Goal: Information Seeking & Learning: Learn about a topic

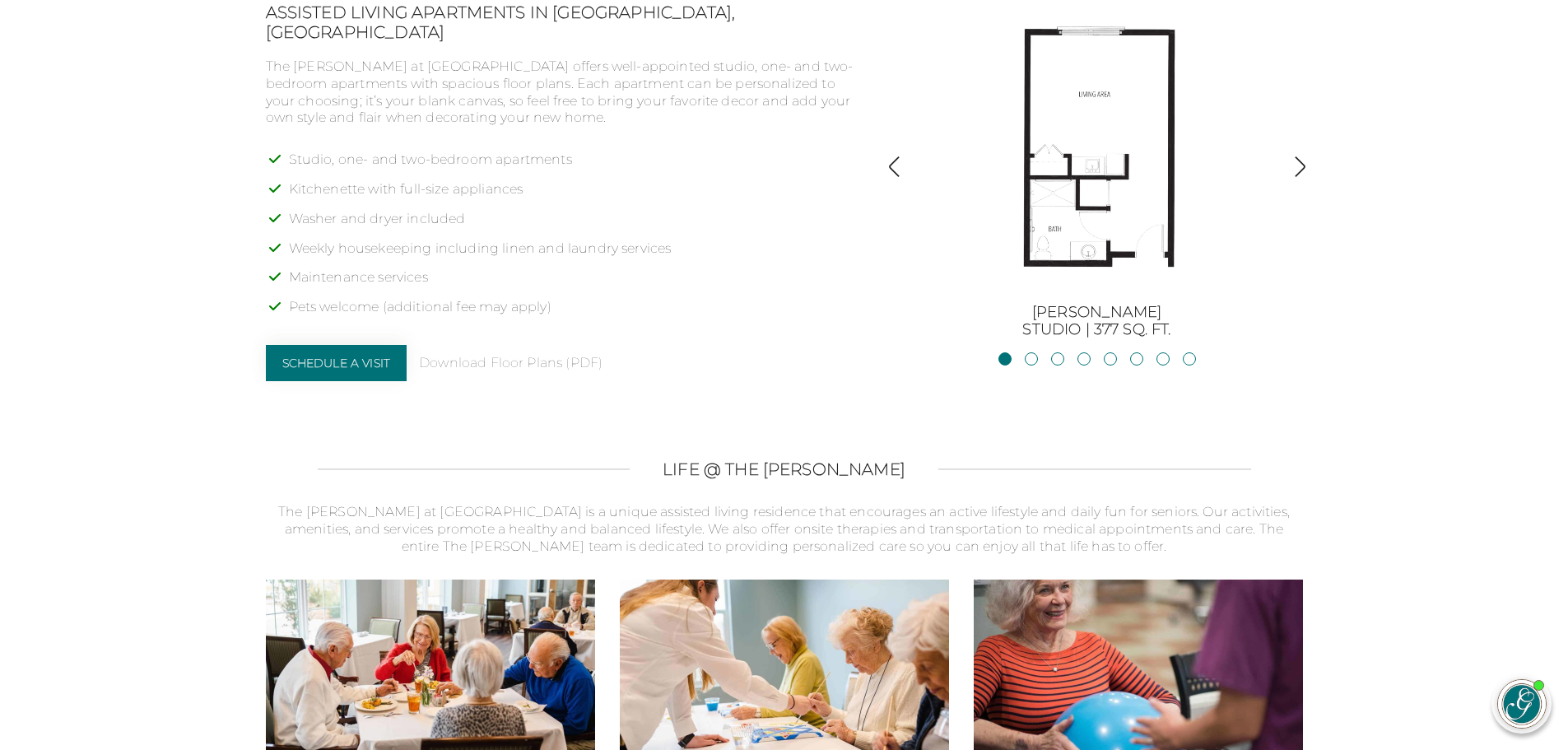
scroll to position [1399, 0]
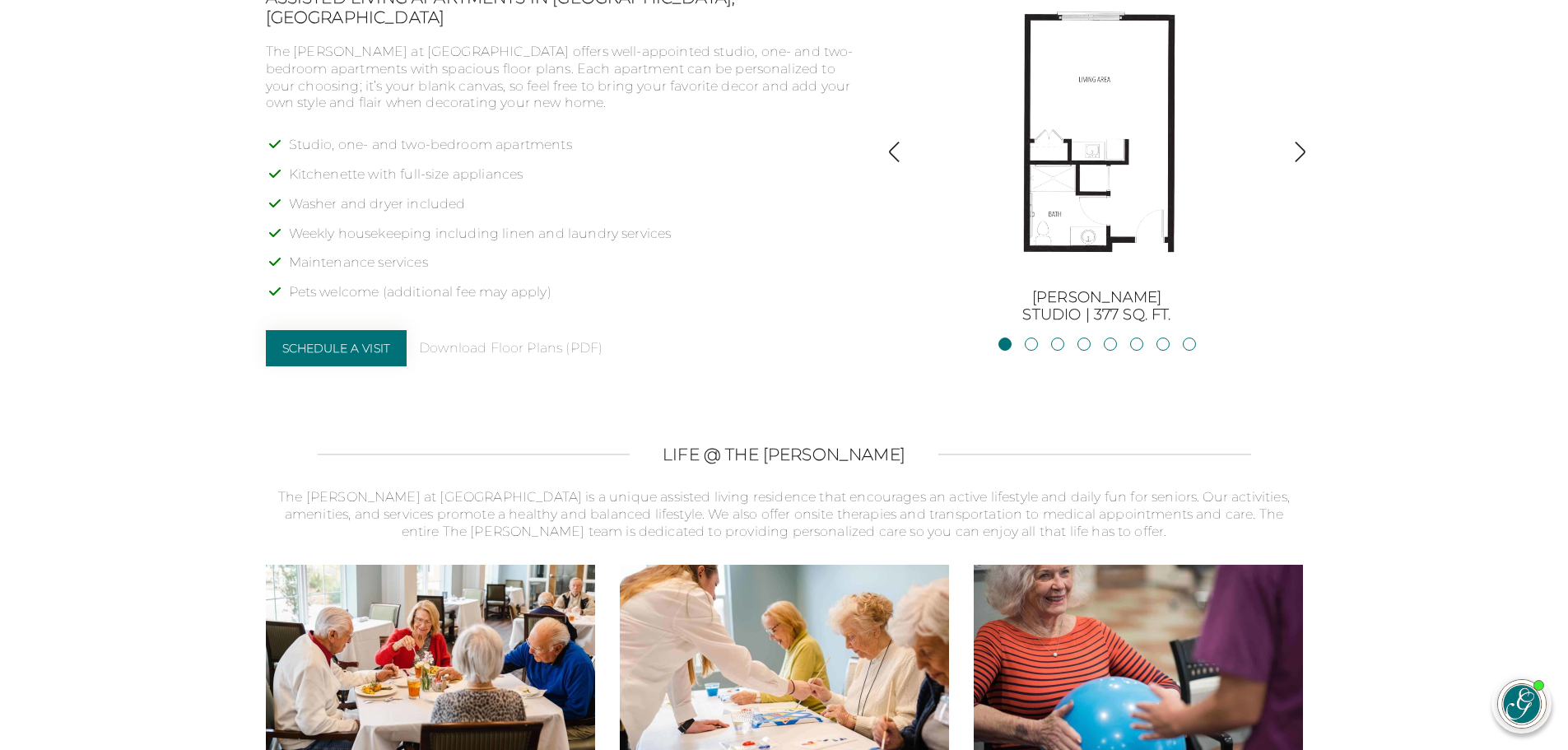
click at [1025, 350] on li "JacksonStudio | 400 sq. ft." at bounding box center [1031, 347] width 13 height 18
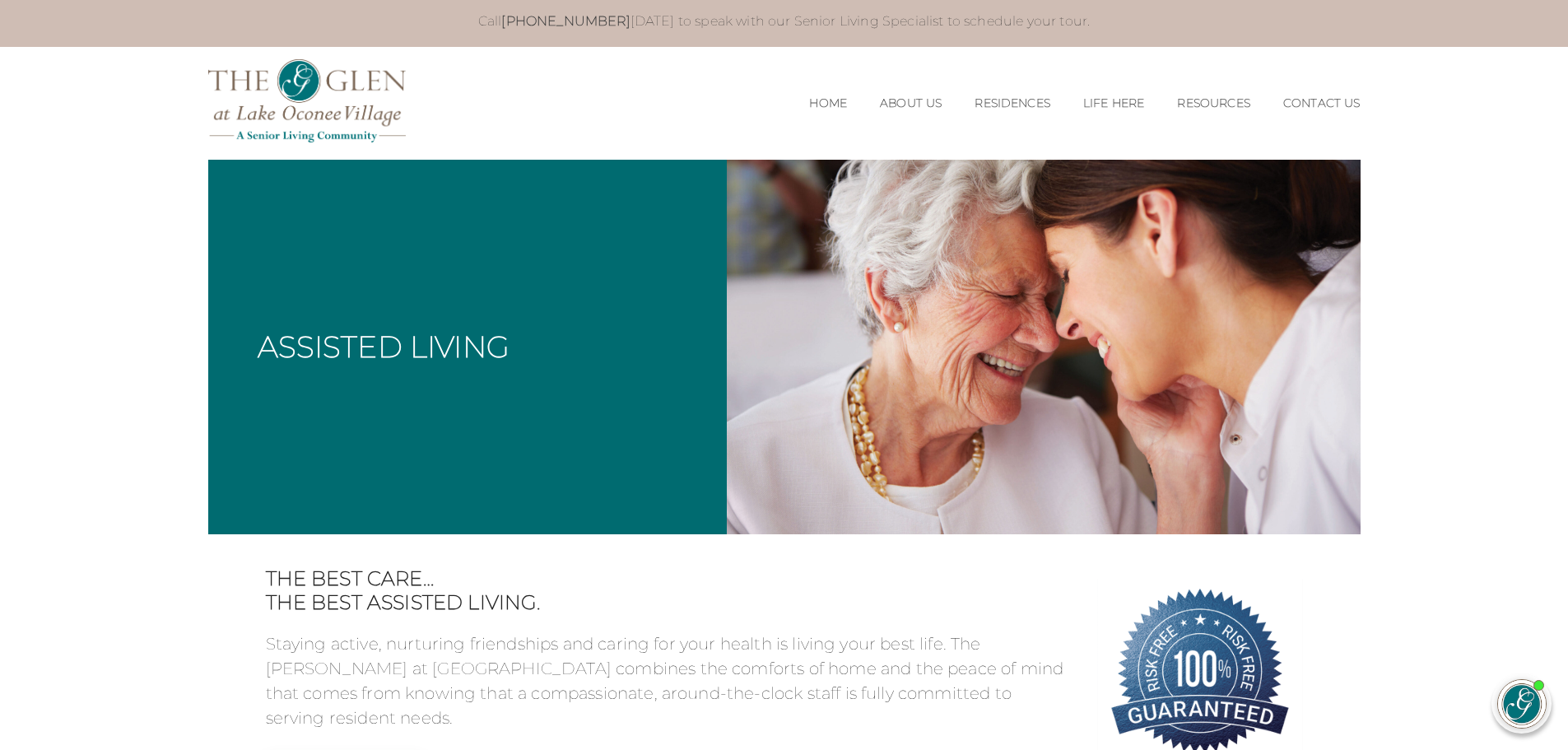
scroll to position [0, 0]
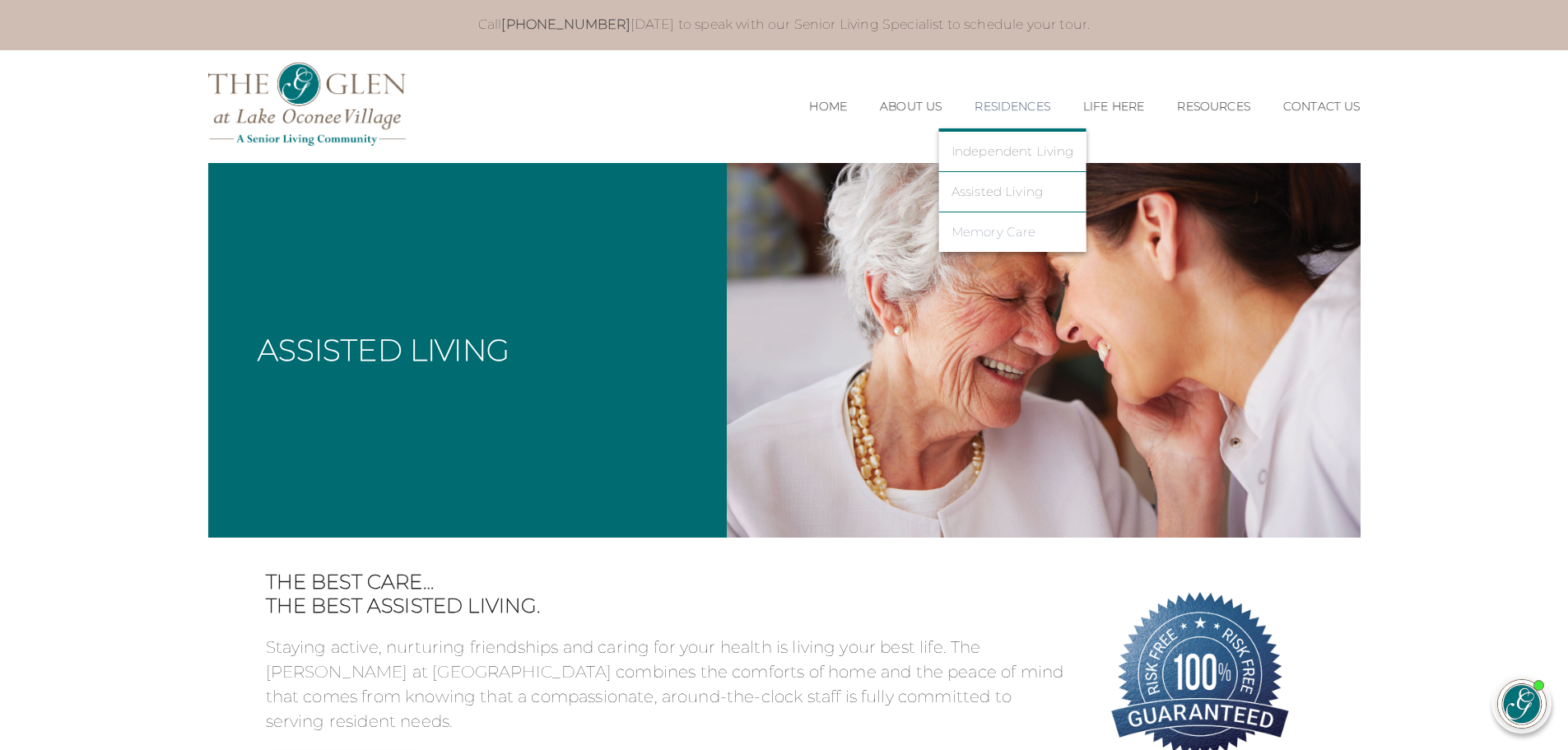
click at [966, 229] on link "Memory Care" at bounding box center [1013, 233] width 123 height 15
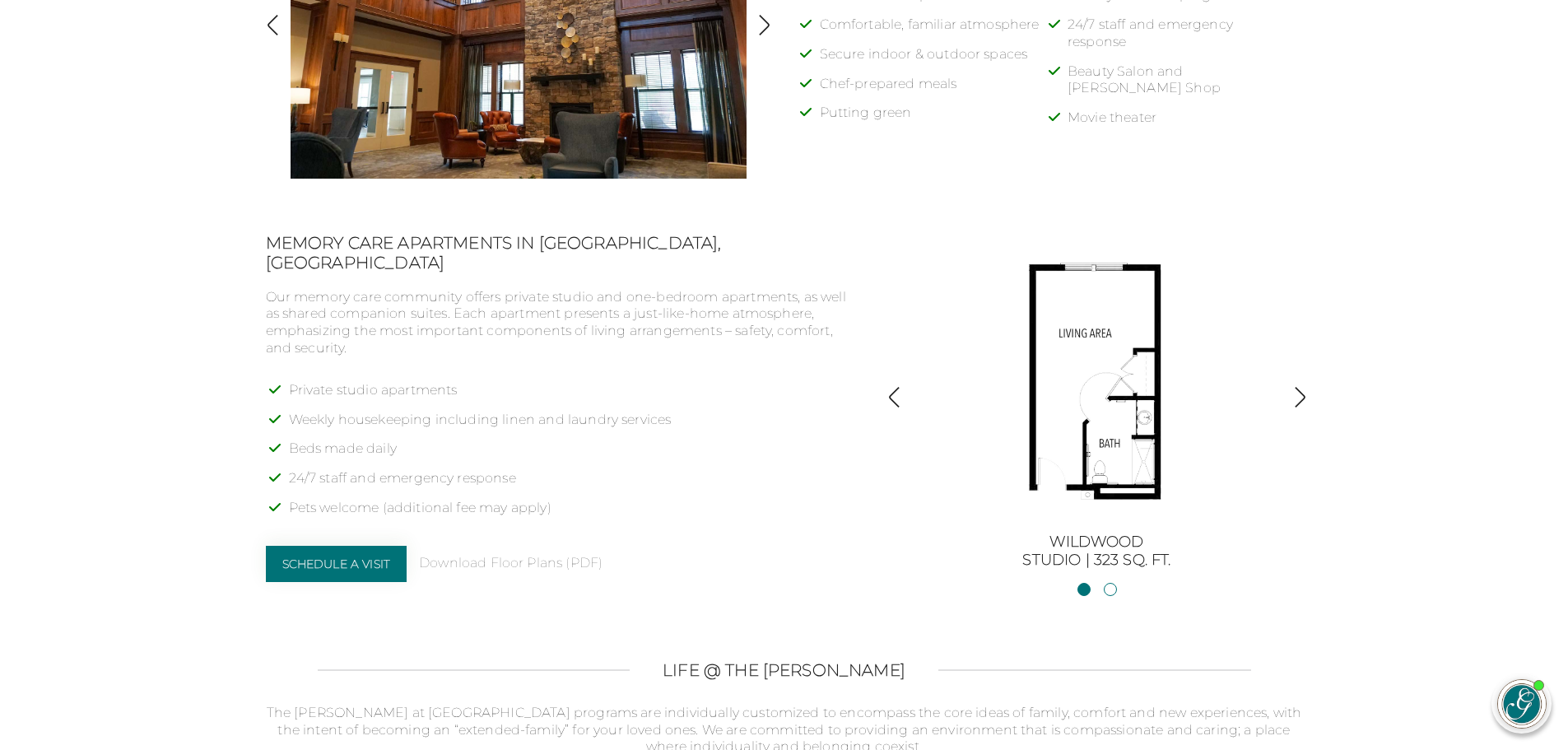
scroll to position [918, 0]
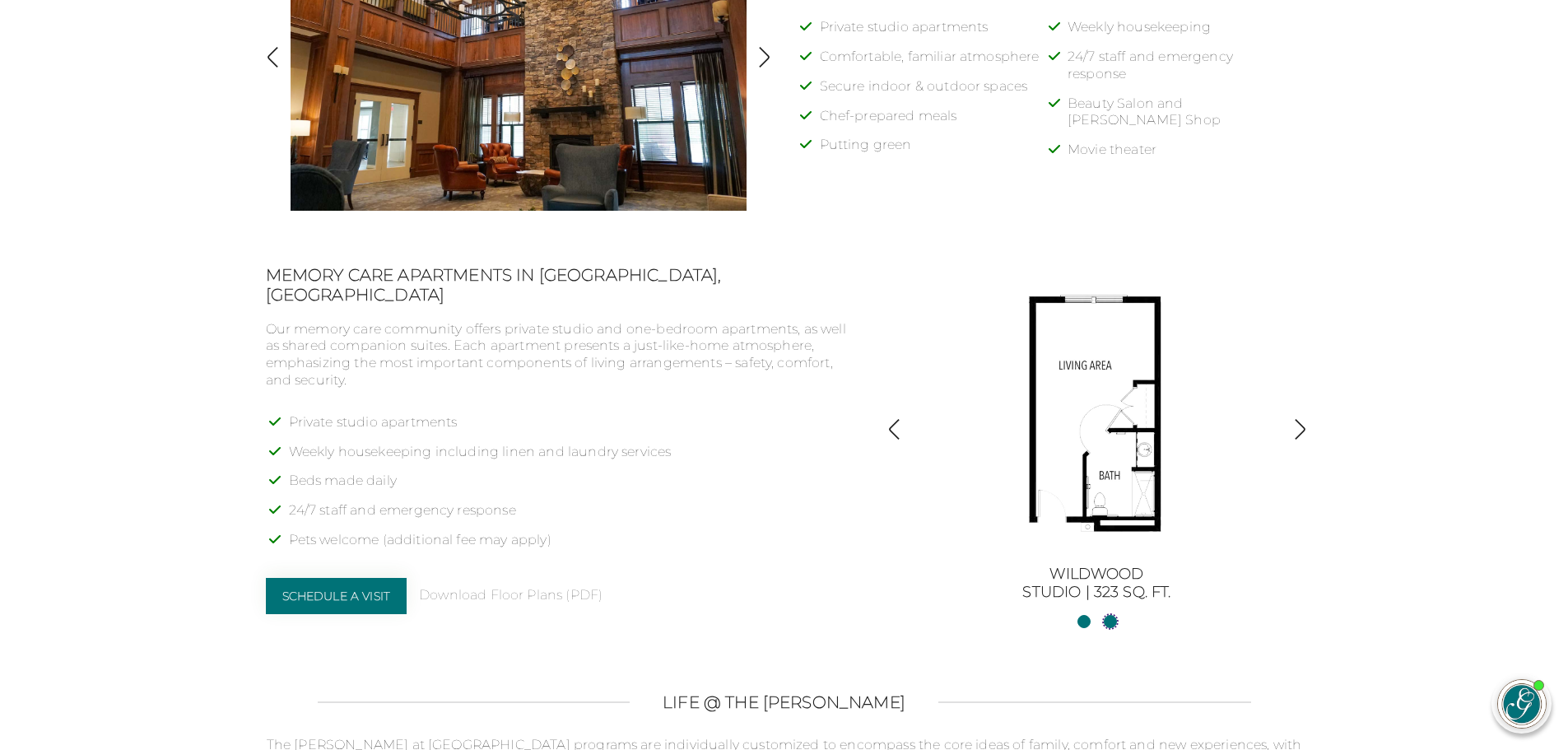
click at [1114, 620] on link "Wildwood HCStudio | 388 sq. ft." at bounding box center [1110, 622] width 13 height 13
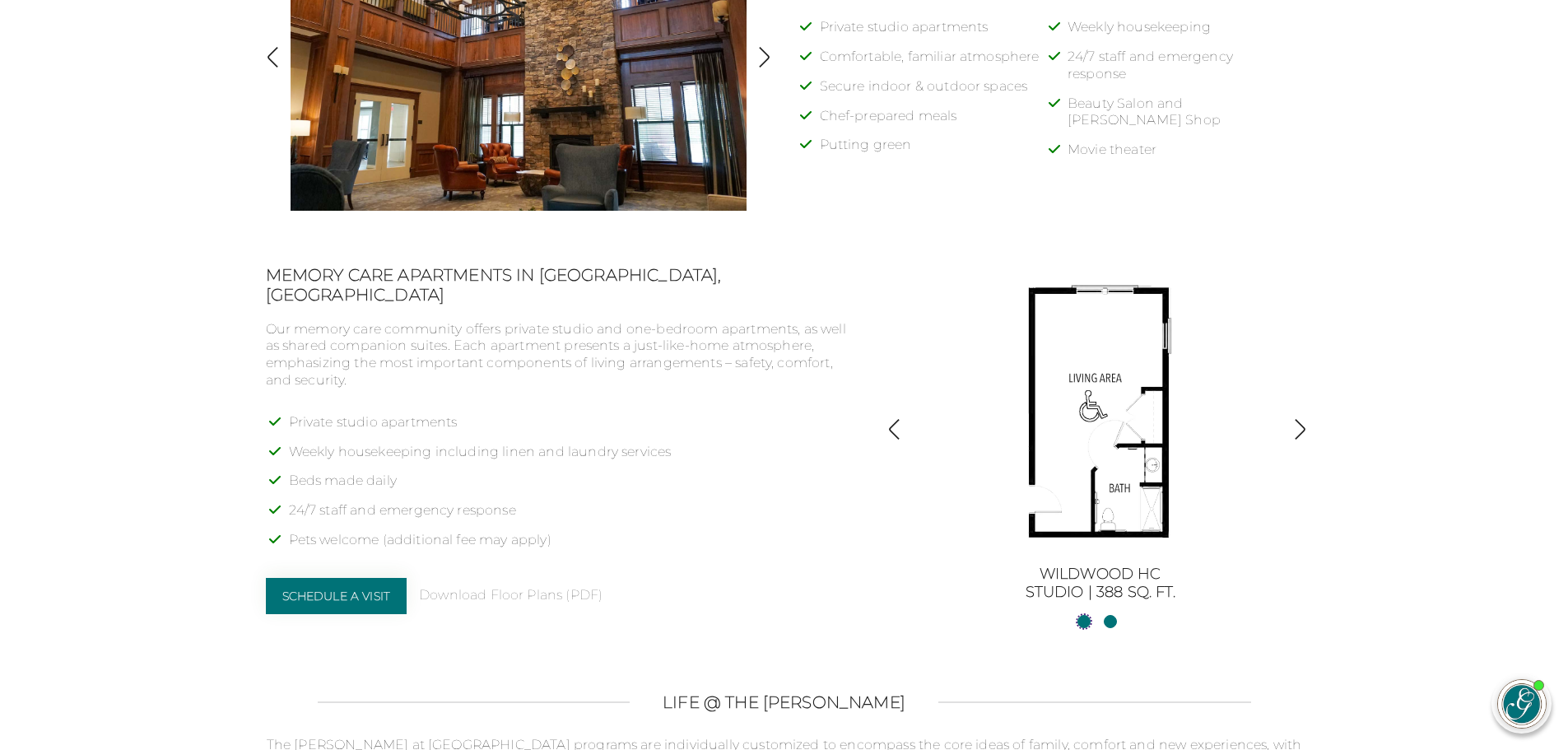
click at [1088, 626] on link "WildwoodStudio | 323 sq. ft." at bounding box center [1084, 622] width 13 height 13
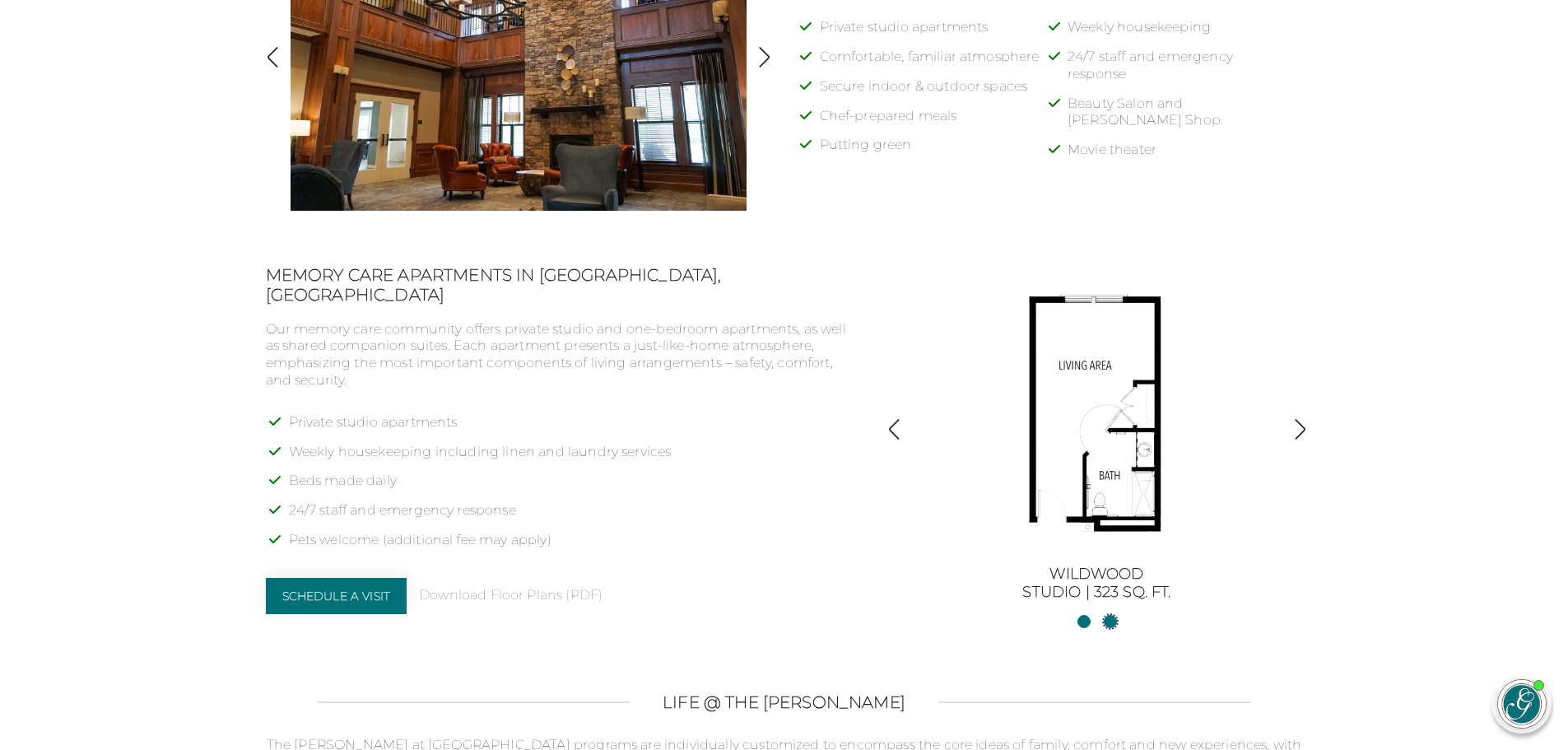
click at [1107, 625] on link "Wildwood HCStudio | 388 sq. ft." at bounding box center [1110, 622] width 13 height 13
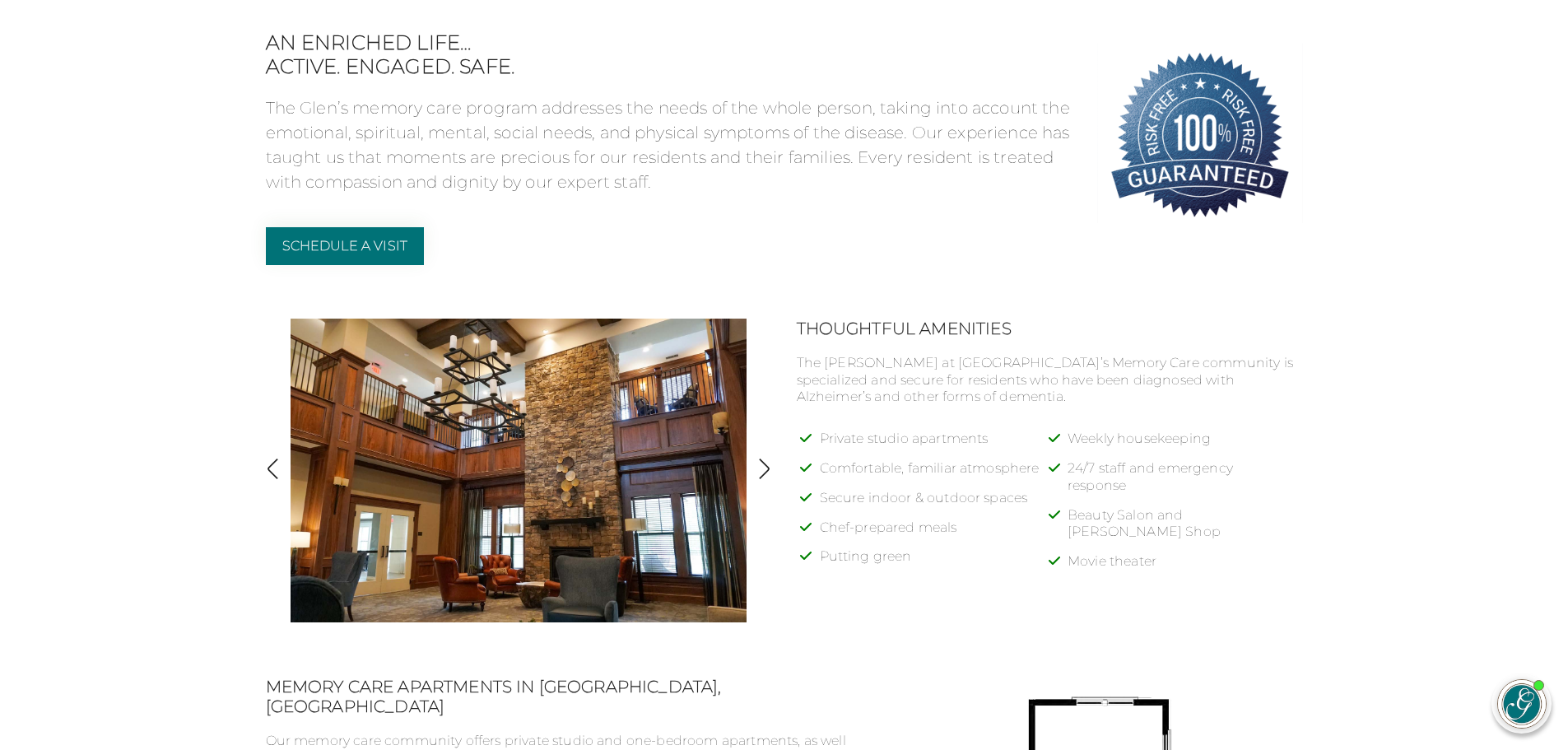
scroll to position [177, 0]
